Goal: Task Accomplishment & Management: Manage account settings

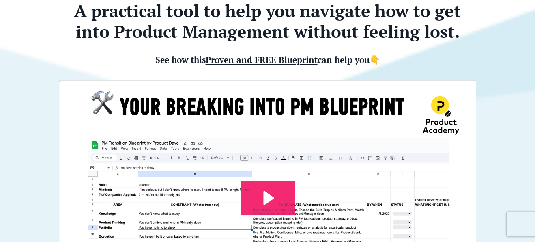
scroll to position [81, 0]
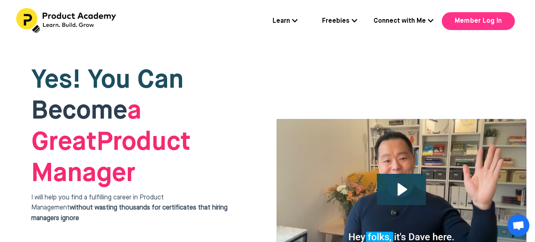
click at [469, 19] on link "Member Log In" at bounding box center [478, 21] width 73 height 18
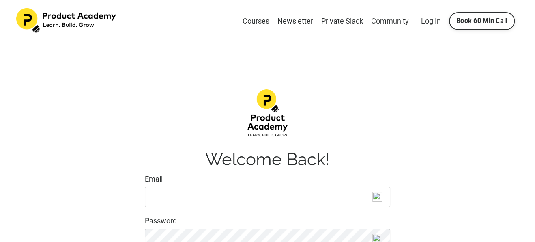
scroll to position [122, 0]
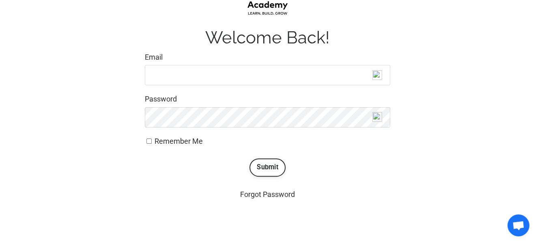
type input "[EMAIL_ADDRESS][DOMAIN_NAME]"
click at [153, 141] on label "Remember Me" at bounding box center [268, 142] width 246 height 12
click at [152, 141] on input "Remember Me" at bounding box center [149, 140] width 5 height 5
checkbox input "true"
click at [282, 168] on button "Submit" at bounding box center [268, 167] width 36 height 18
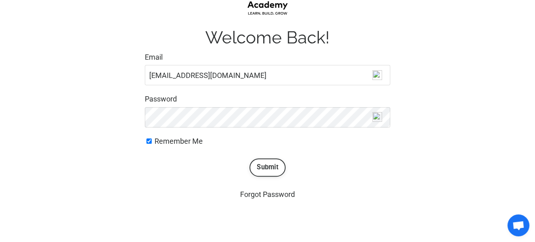
click at [262, 168] on button "Submit" at bounding box center [268, 167] width 36 height 18
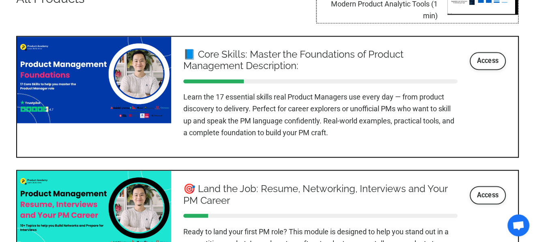
scroll to position [974, 0]
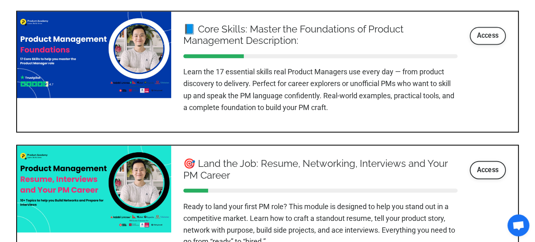
click at [478, 33] on link "Access" at bounding box center [488, 36] width 37 height 18
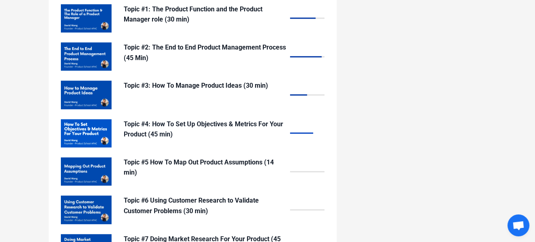
scroll to position [771, 0]
